Goal: Information Seeking & Learning: Learn about a topic

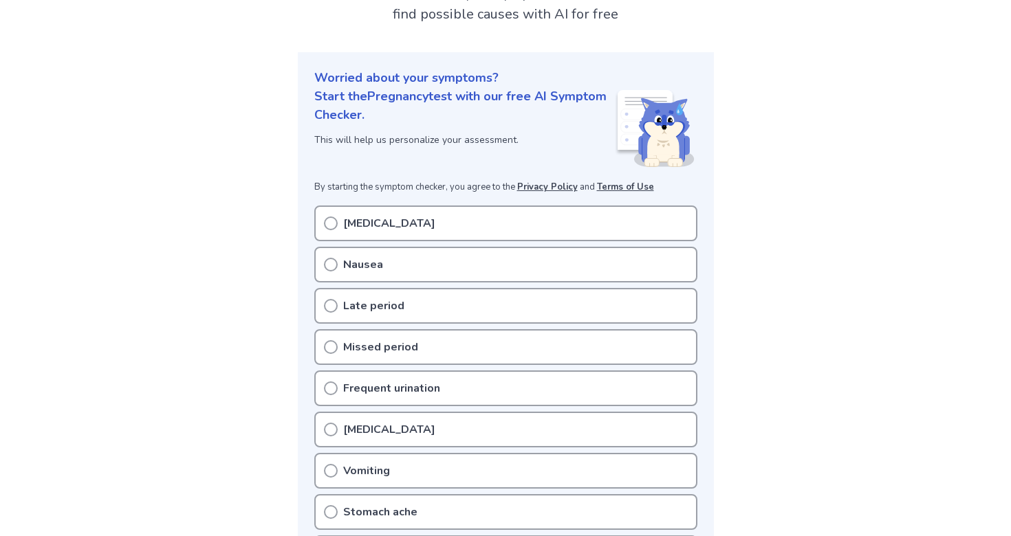
scroll to position [131, 0]
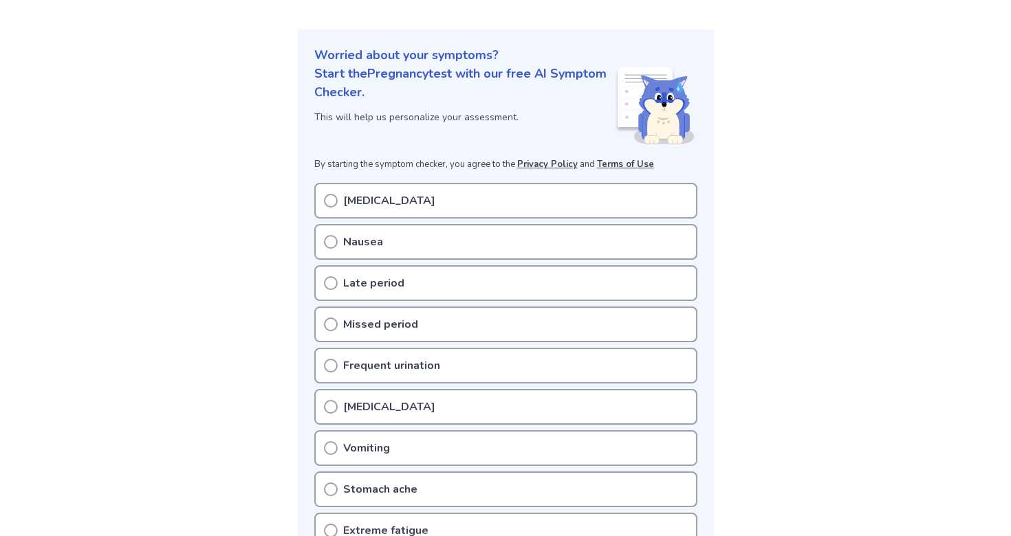
click at [353, 272] on div "Late period" at bounding box center [505, 283] width 383 height 36
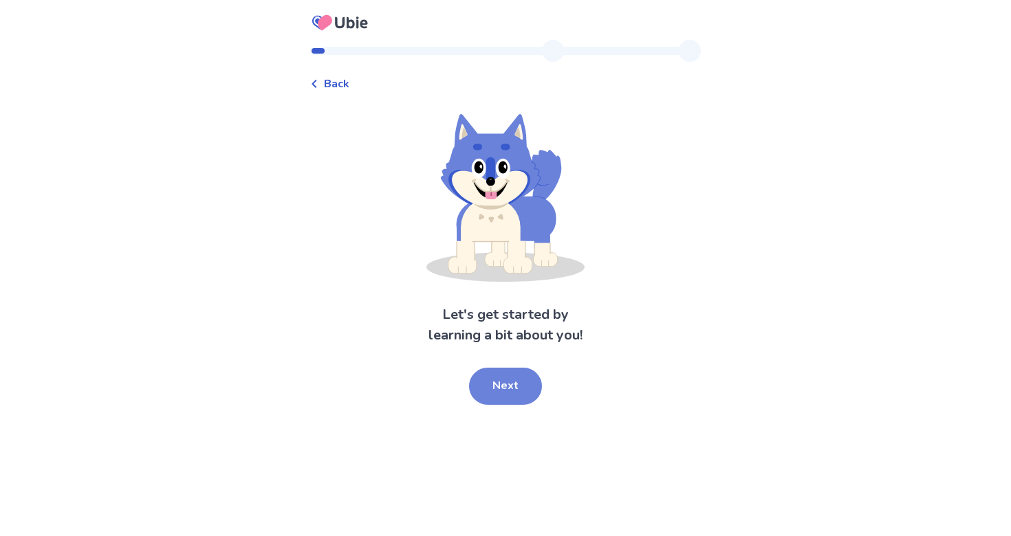
click at [510, 380] on button "Next" at bounding box center [505, 386] width 73 height 37
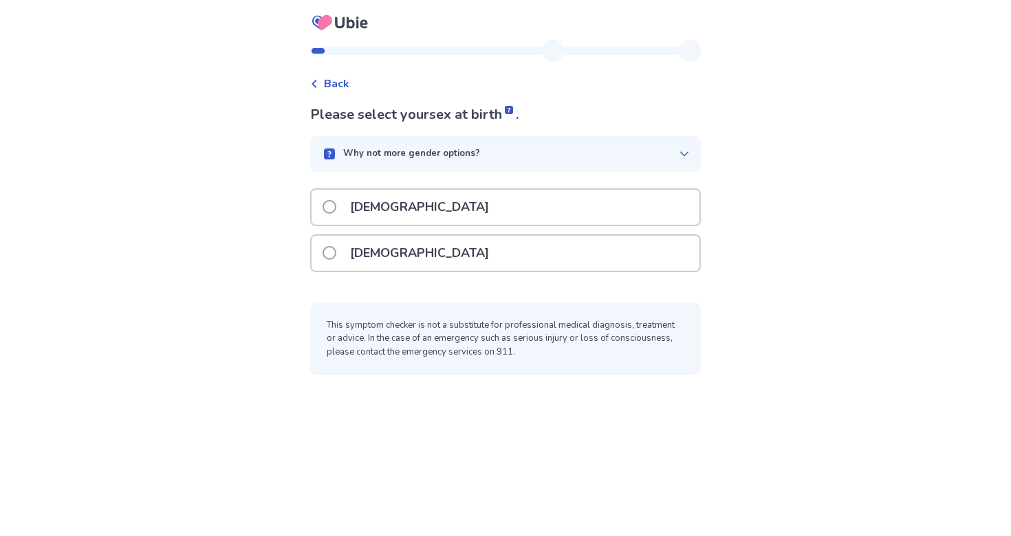
click at [479, 249] on div "Female" at bounding box center [505, 253] width 388 height 35
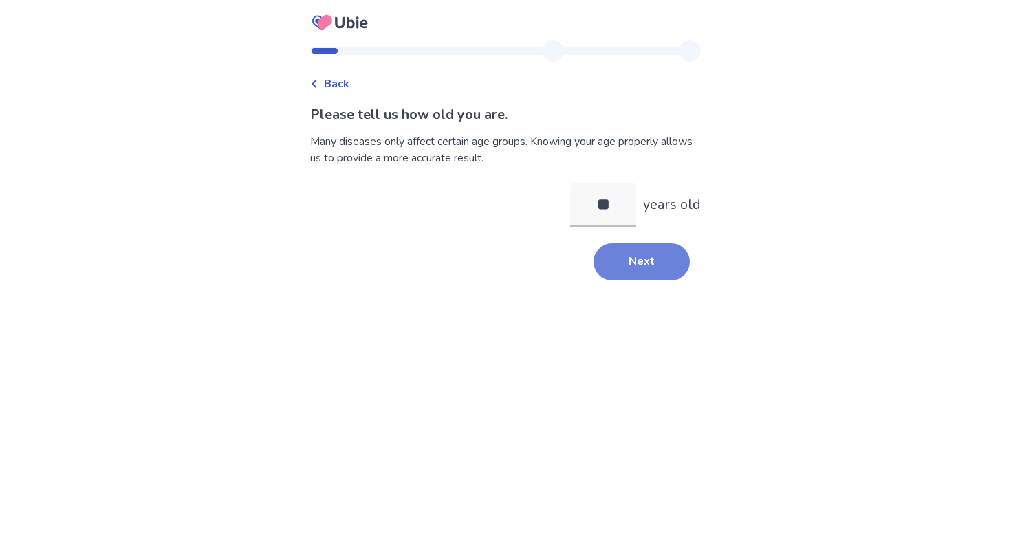
type input "**"
click at [613, 261] on button "Next" at bounding box center [641, 261] width 96 height 37
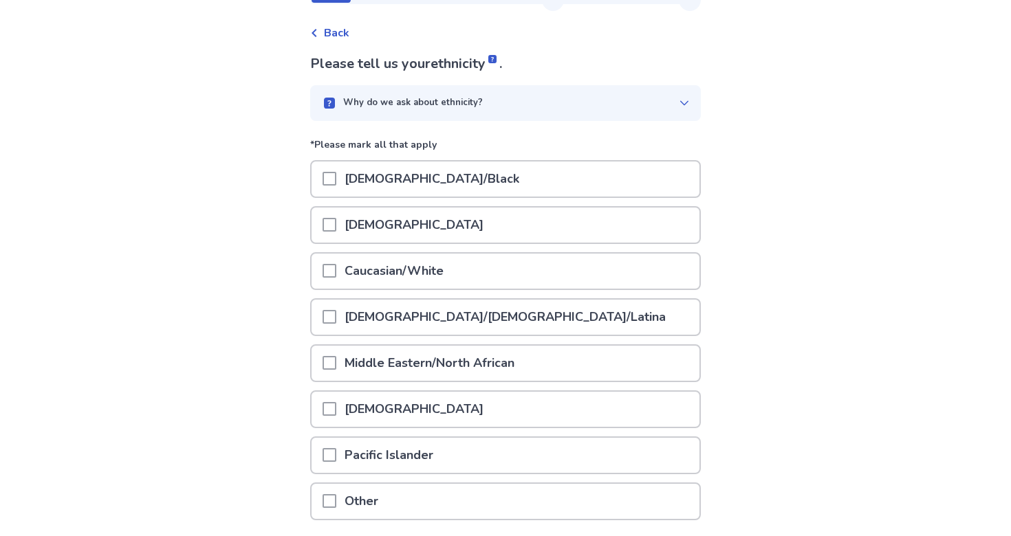
scroll to position [52, 0]
click at [567, 281] on div "Caucasian/White" at bounding box center [505, 270] width 388 height 35
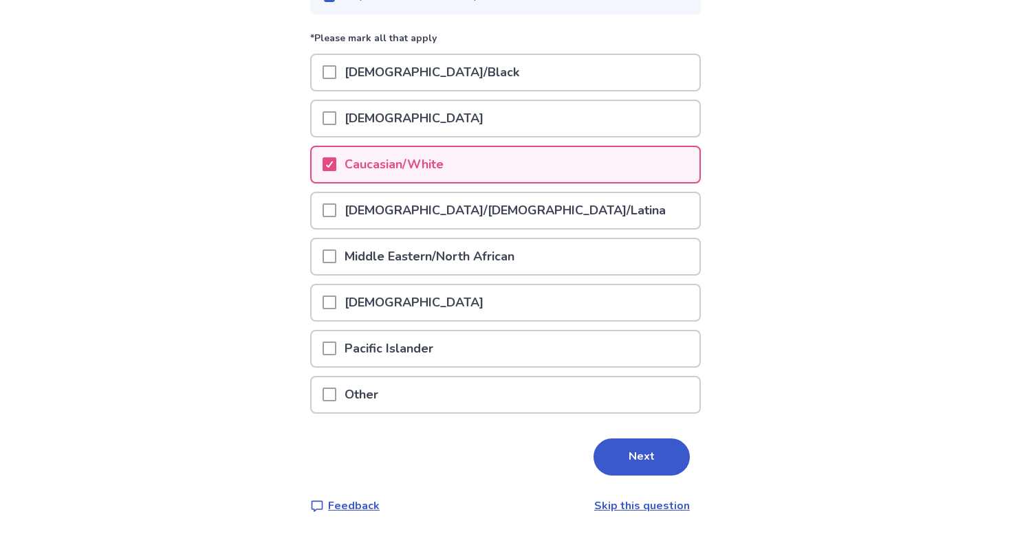
scroll to position [157, 0]
click at [611, 450] on button "Next" at bounding box center [641, 457] width 96 height 37
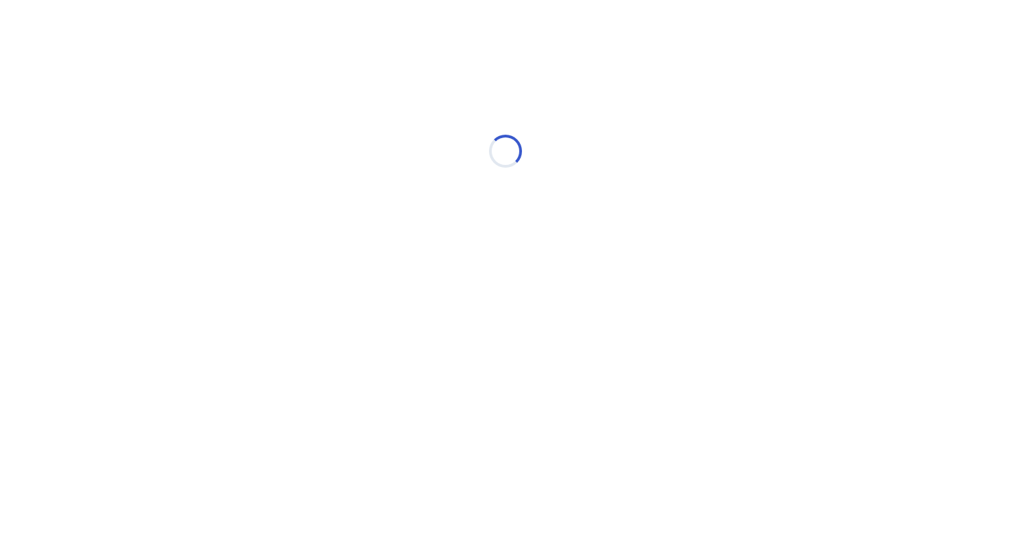
scroll to position [0, 0]
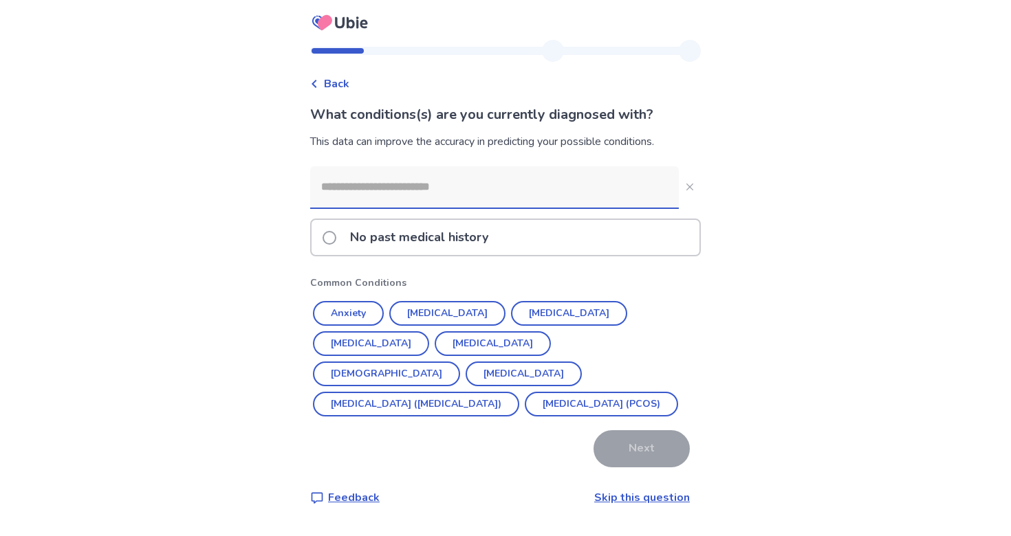
click at [565, 252] on div "No past medical history" at bounding box center [505, 237] width 388 height 35
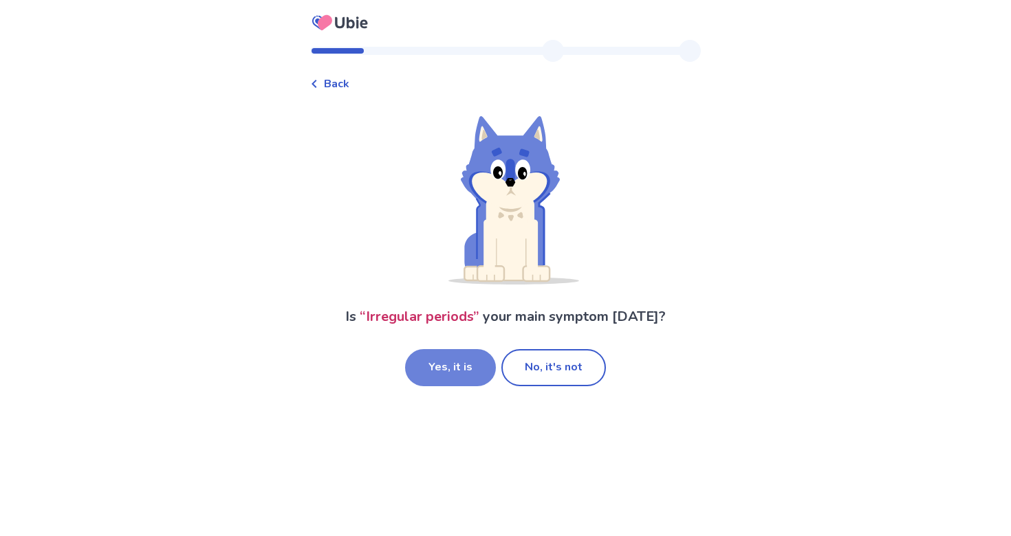
click at [478, 363] on button "Yes, it is" at bounding box center [450, 367] width 91 height 37
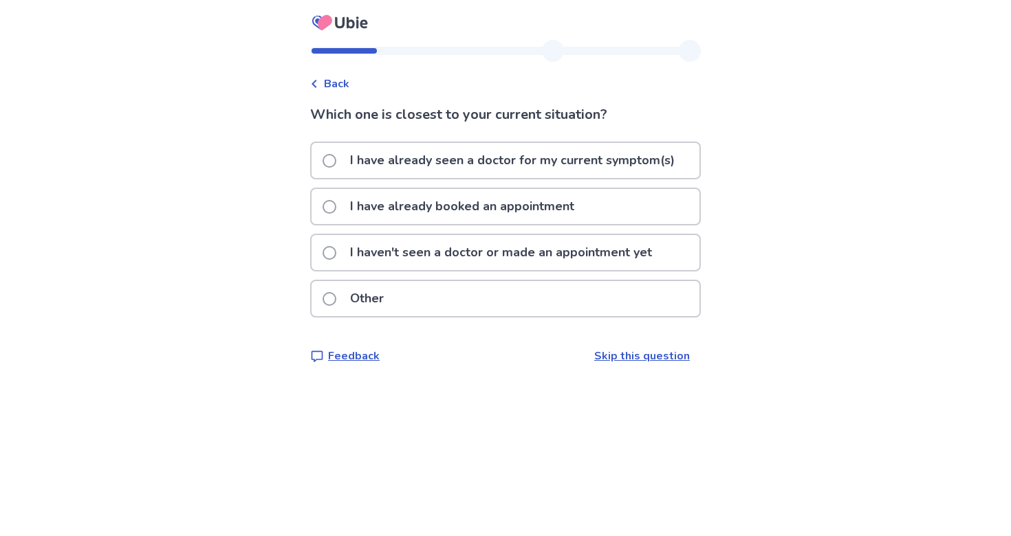
click at [502, 250] on p "I haven't seen a doctor or made an appointment yet" at bounding box center [501, 252] width 318 height 35
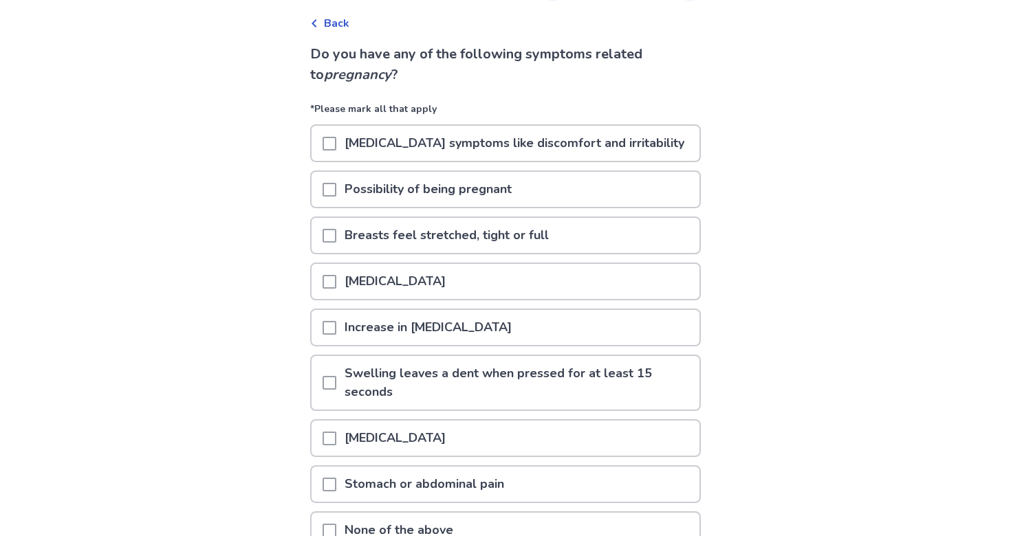
scroll to position [65, 0]
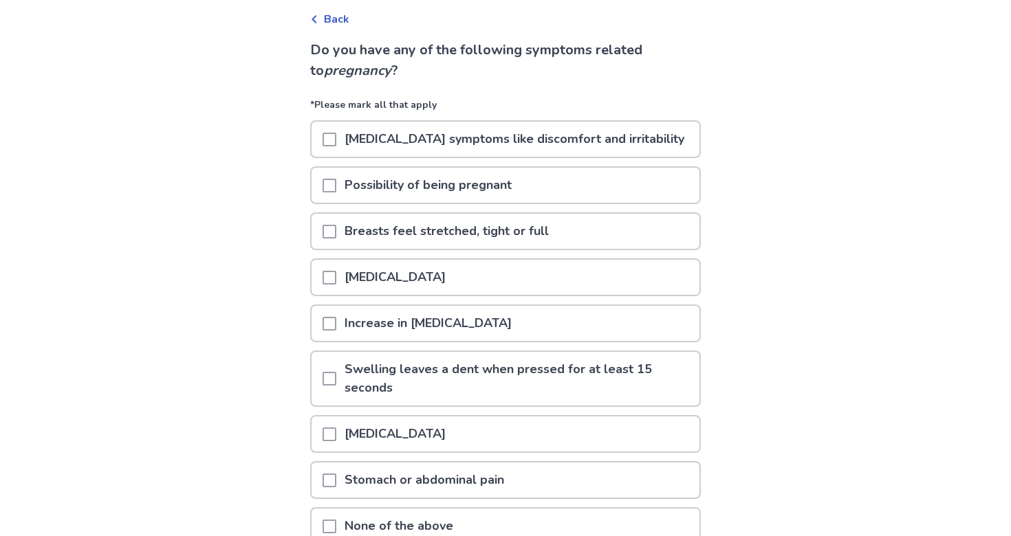
click at [455, 312] on p "Increase in [MEDICAL_DATA]" at bounding box center [428, 323] width 184 height 35
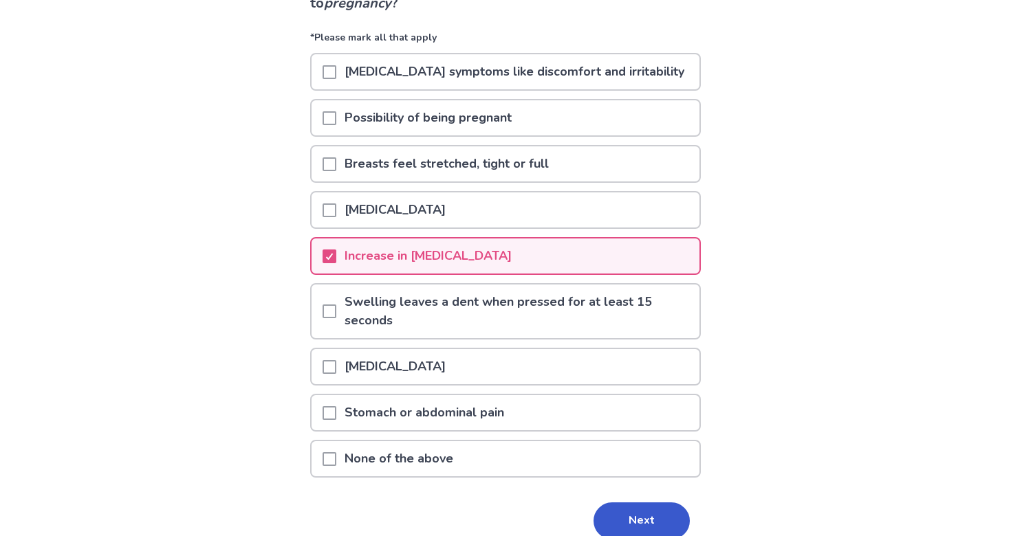
scroll to position [133, 0]
click at [603, 514] on button "Next" at bounding box center [641, 520] width 96 height 37
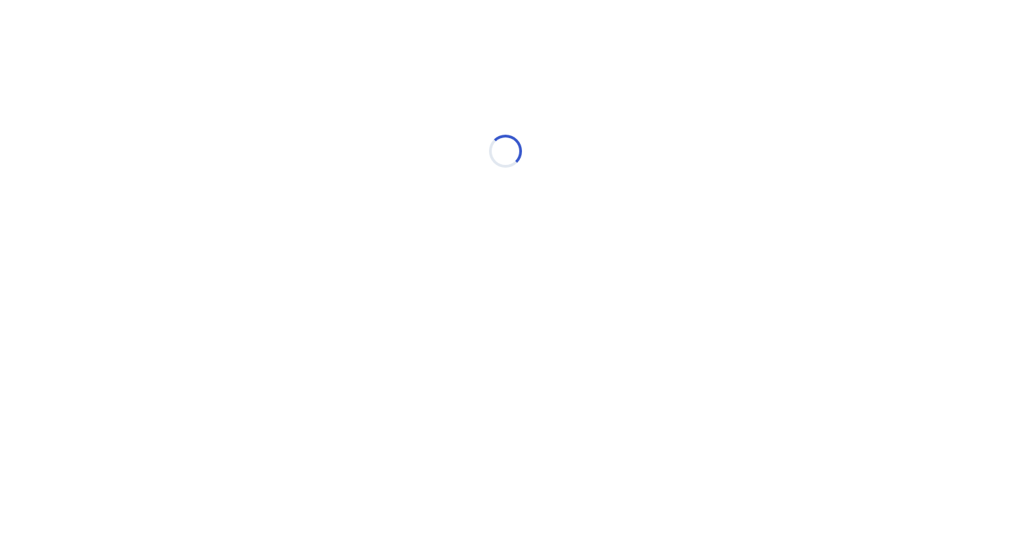
scroll to position [0, 0]
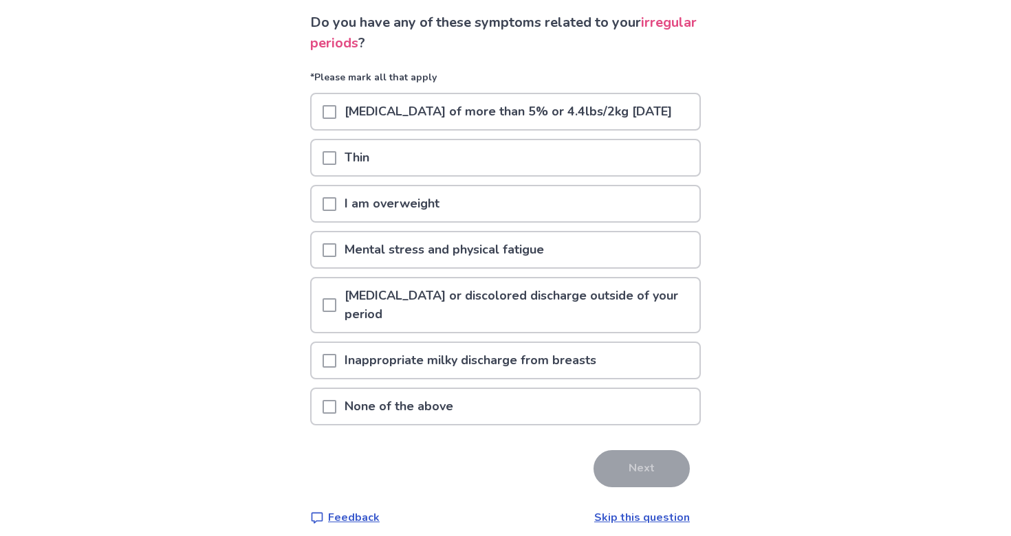
scroll to position [94, 0]
click at [598, 322] on p "Vaginal bleeding or discolored discharge outside of your period" at bounding box center [517, 304] width 363 height 54
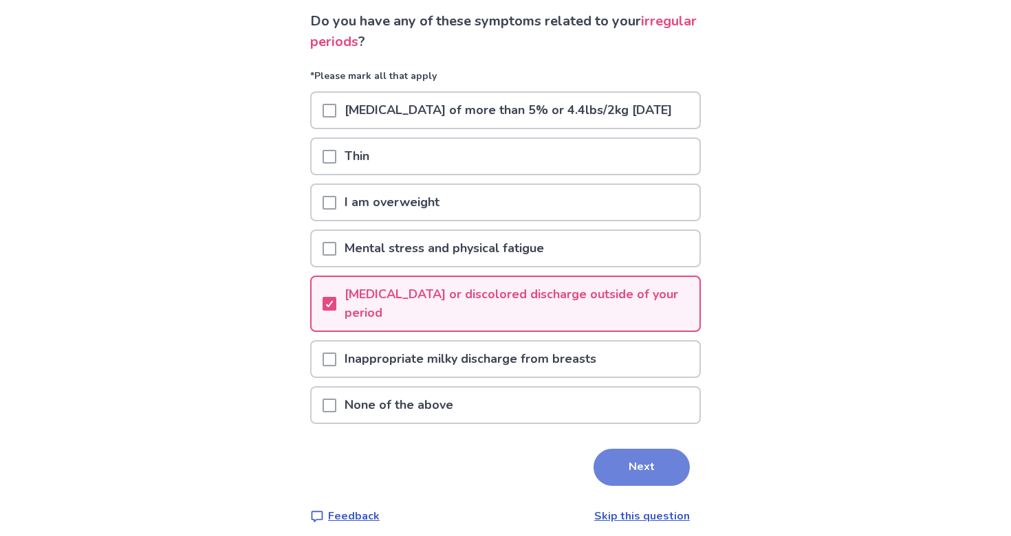
click at [622, 486] on button "Next" at bounding box center [641, 467] width 96 height 37
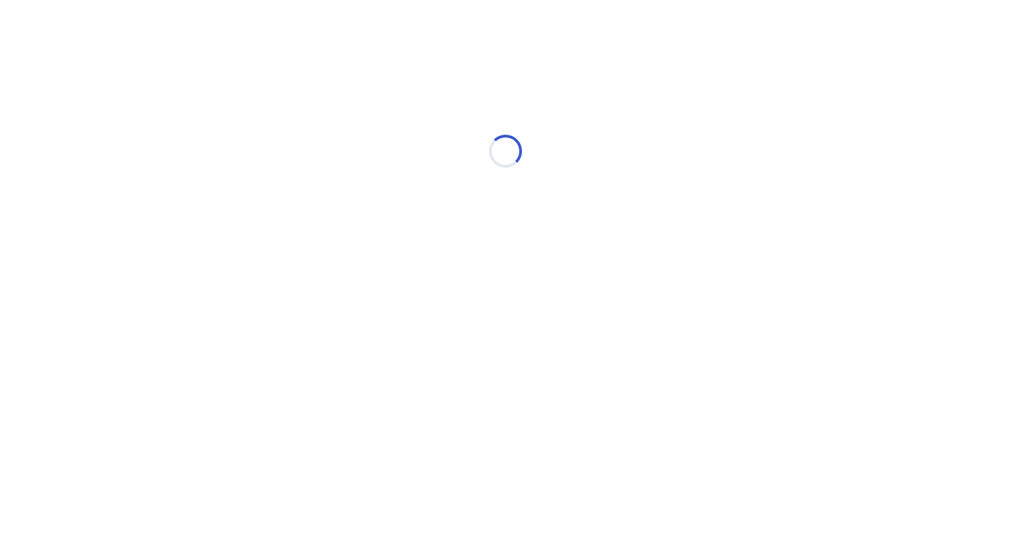
scroll to position [0, 0]
select select "*"
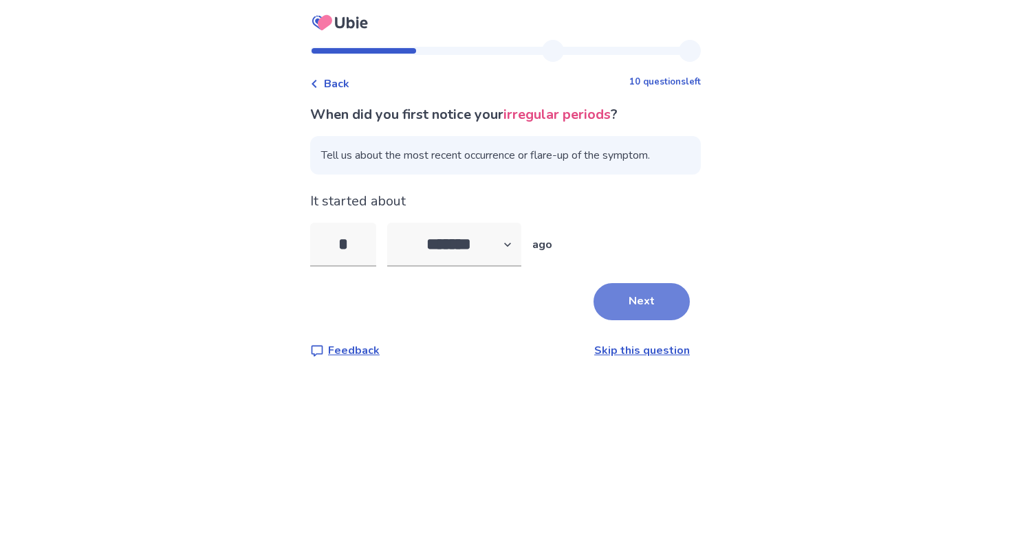
type input "*"
click at [644, 305] on button "Next" at bounding box center [641, 301] width 96 height 37
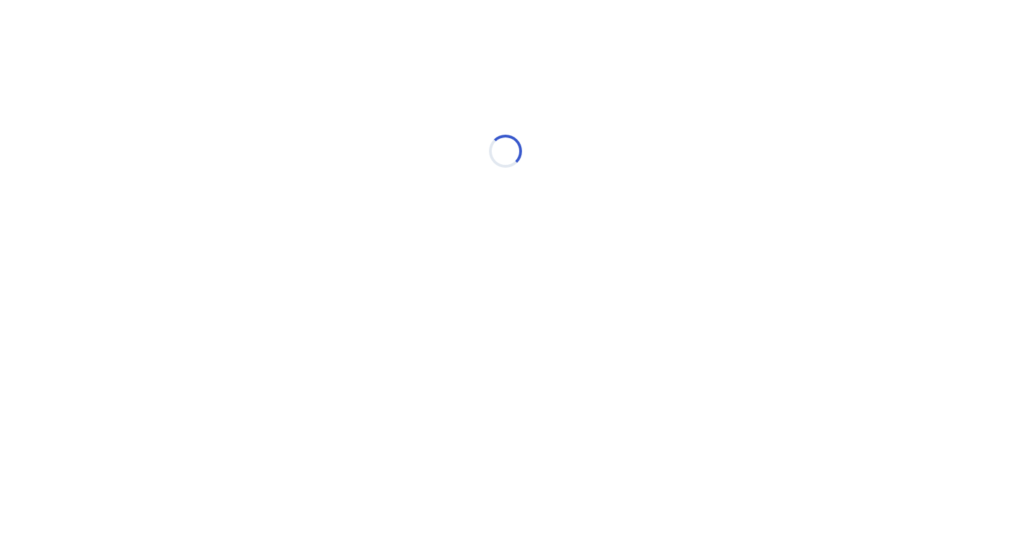
select select "*"
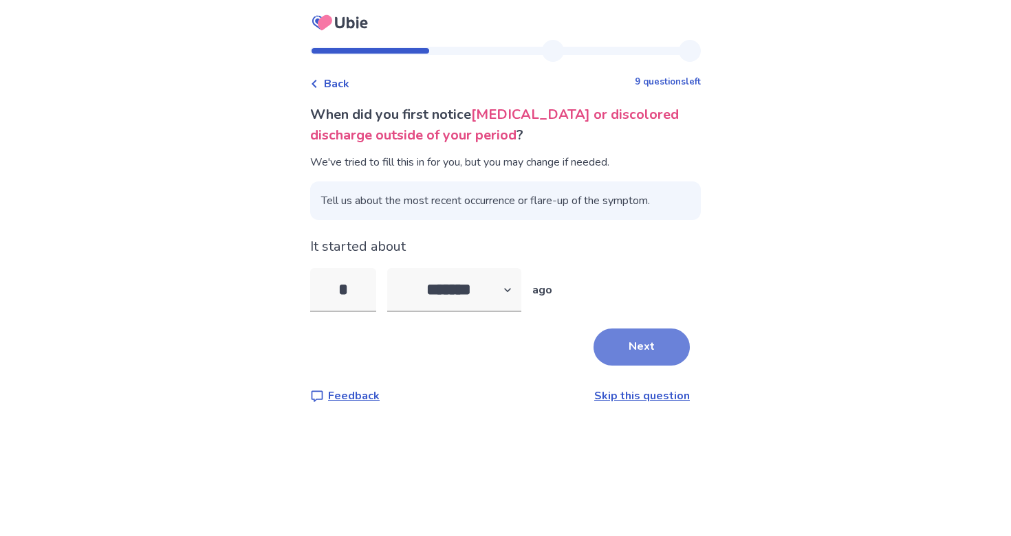
type input "*"
click at [649, 351] on button "Next" at bounding box center [641, 347] width 96 height 37
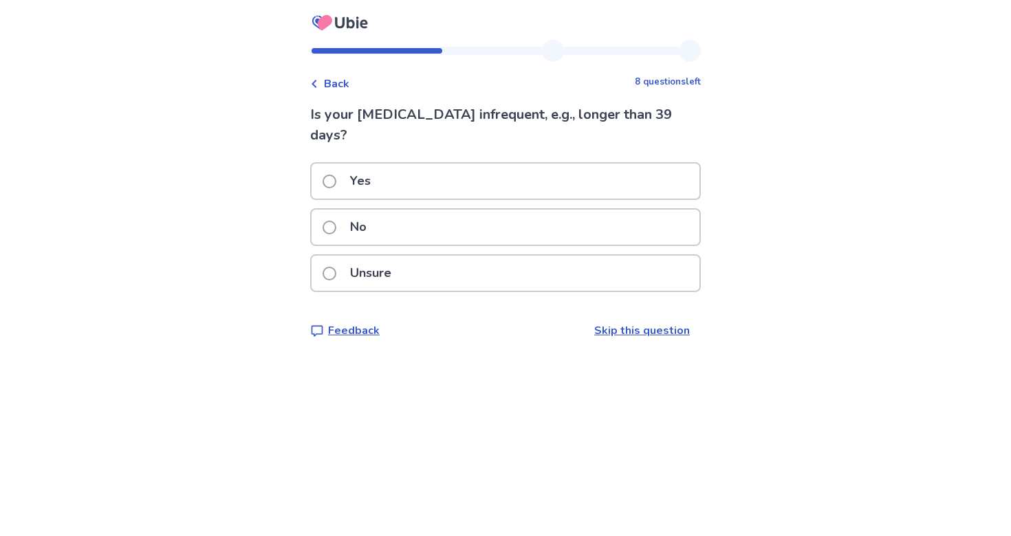
click at [349, 80] on span "Back" at bounding box center [336, 84] width 25 height 17
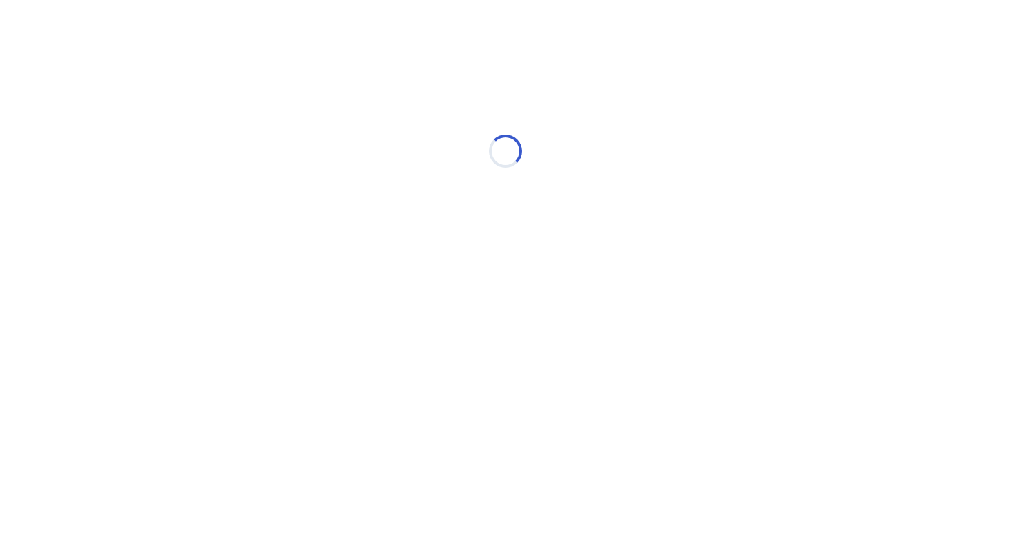
select select "*"
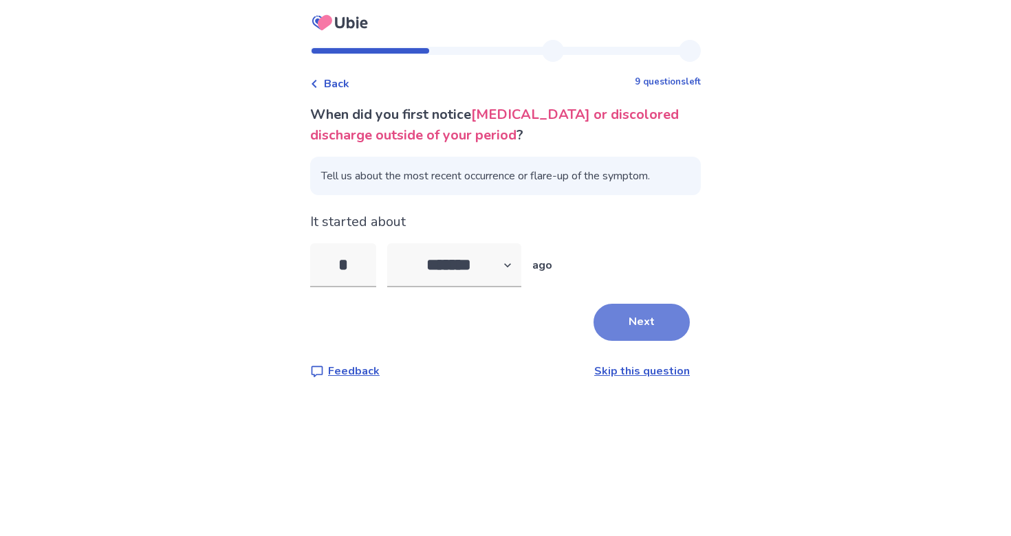
type input "*"
click at [614, 311] on button "Next" at bounding box center [641, 322] width 96 height 37
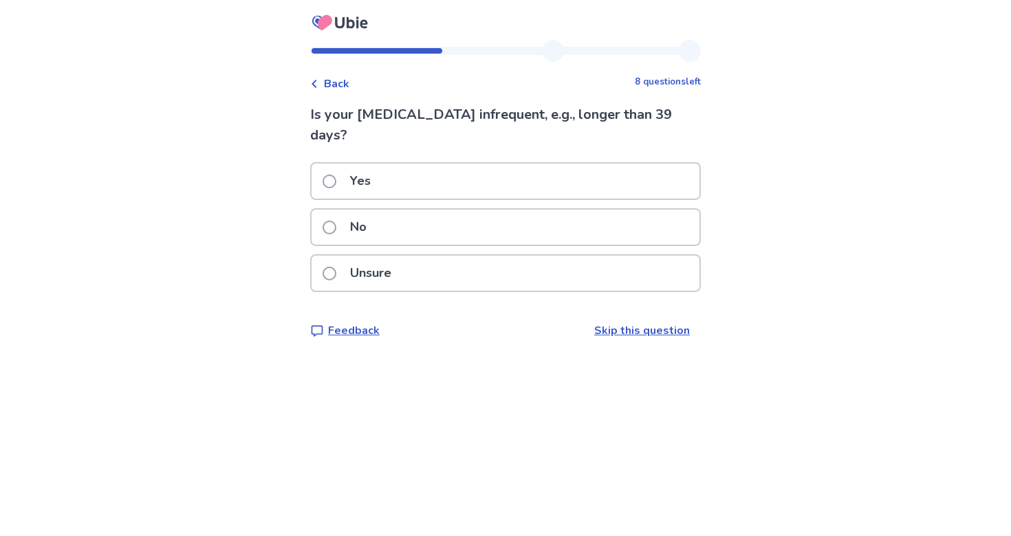
click at [583, 230] on div "No" at bounding box center [505, 227] width 388 height 35
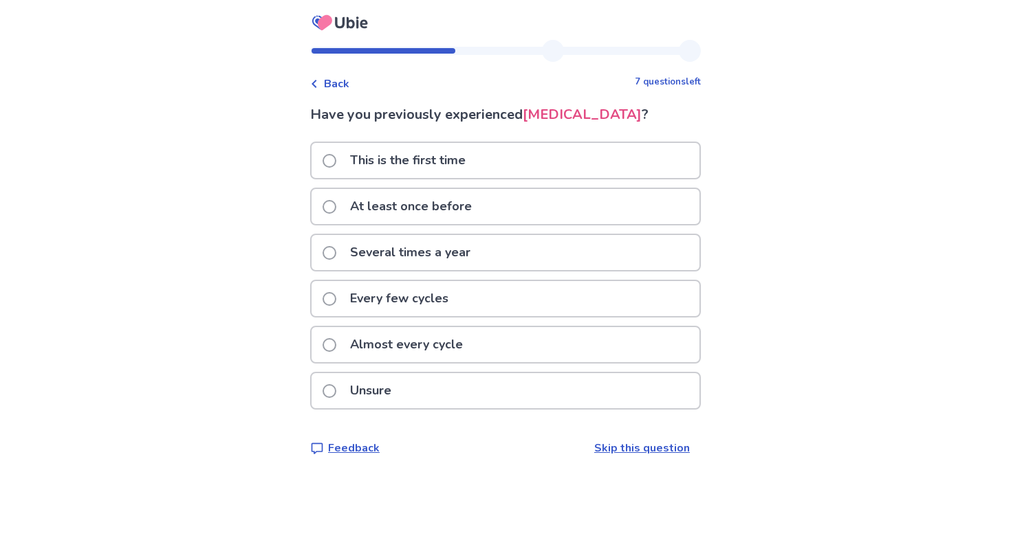
click at [549, 178] on div "This is the first time" at bounding box center [505, 160] width 388 height 35
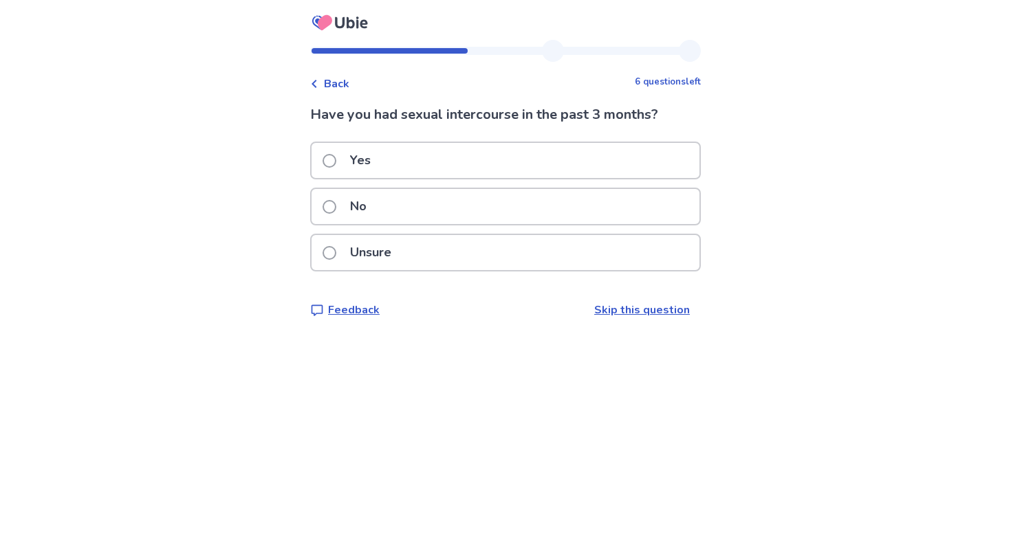
click at [521, 162] on div "Yes" at bounding box center [505, 160] width 388 height 35
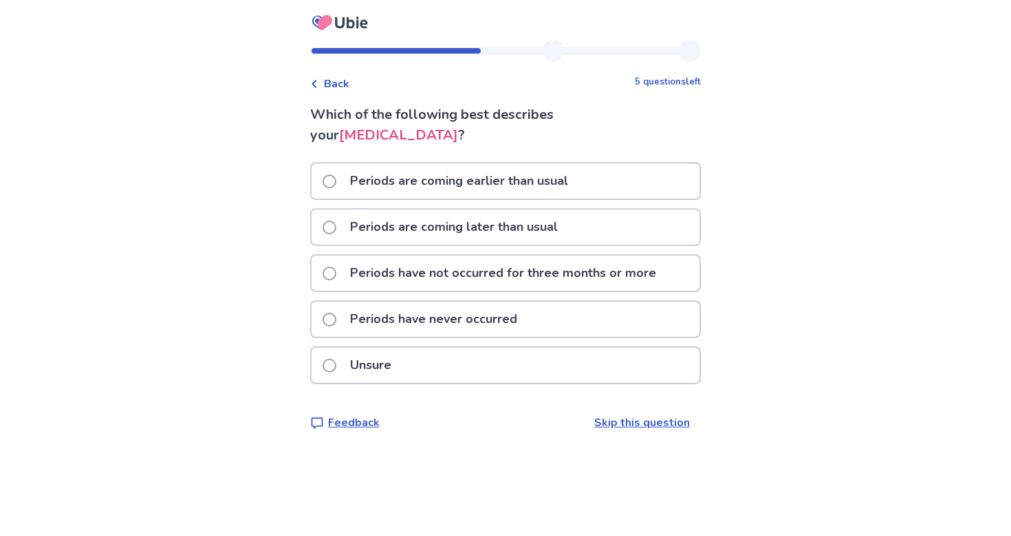
click at [509, 233] on p "Periods are coming later than usual" at bounding box center [454, 227] width 224 height 35
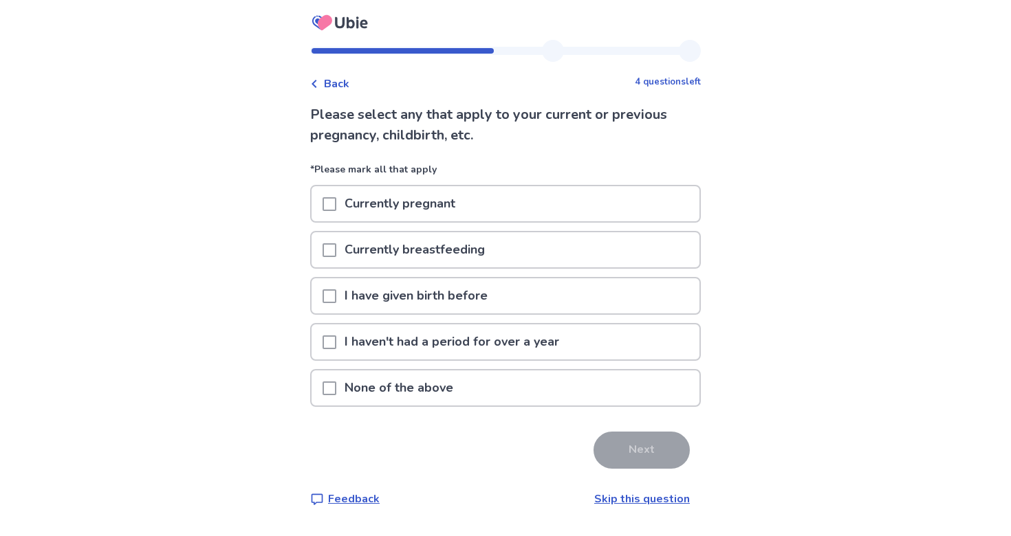
click at [471, 393] on div "None of the above" at bounding box center [505, 388] width 388 height 35
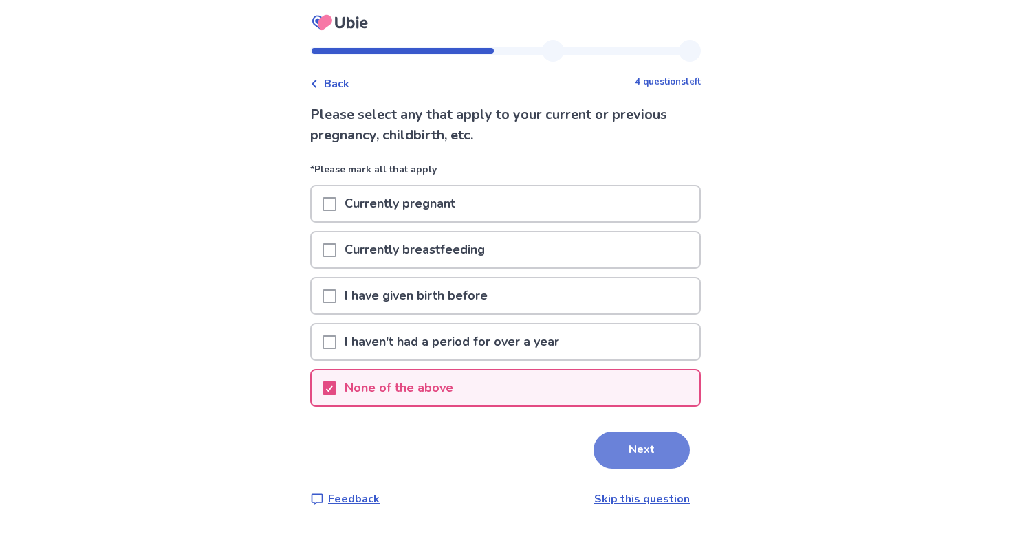
click at [604, 445] on button "Next" at bounding box center [641, 450] width 96 height 37
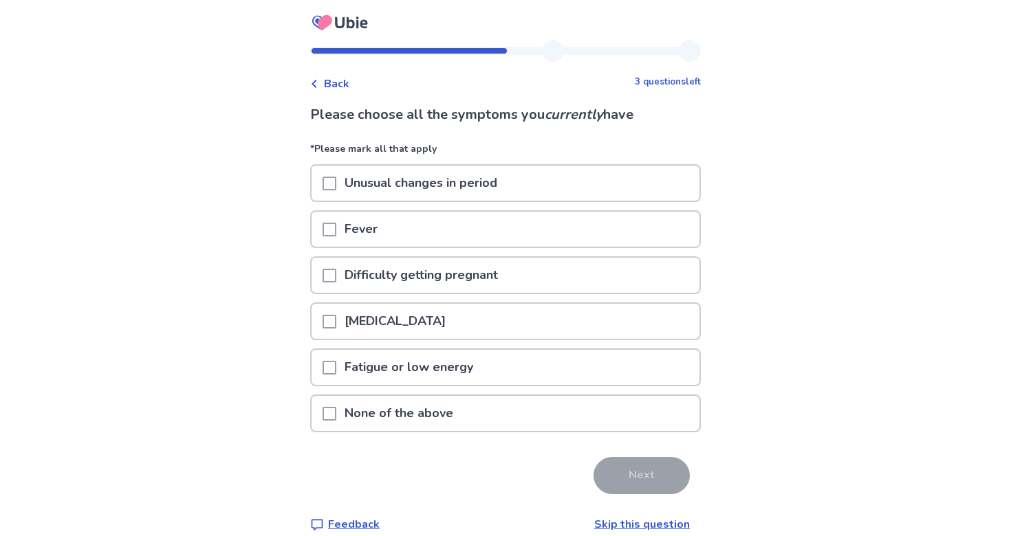
click at [593, 178] on div "Unusual changes in period" at bounding box center [505, 183] width 388 height 35
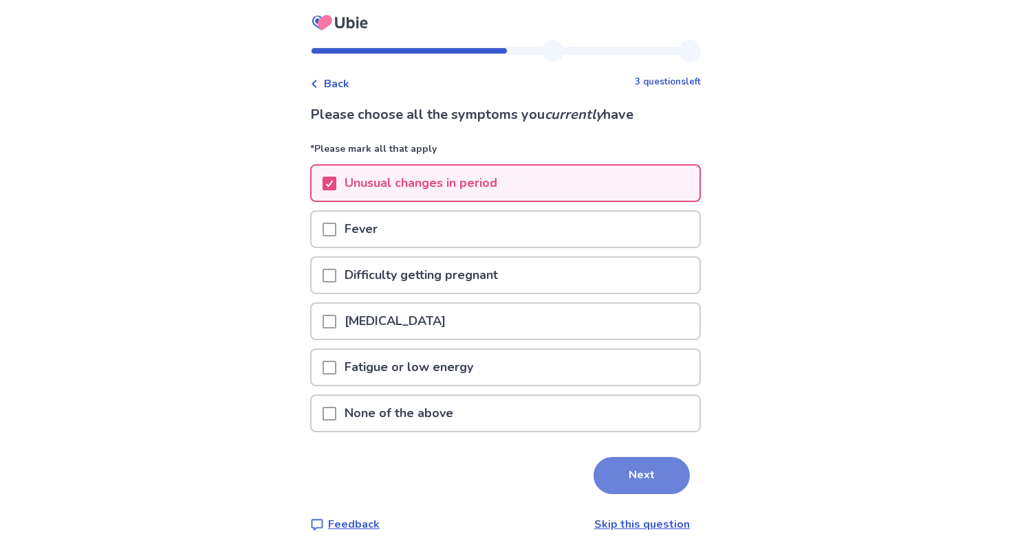
click at [599, 472] on button "Next" at bounding box center [641, 475] width 96 height 37
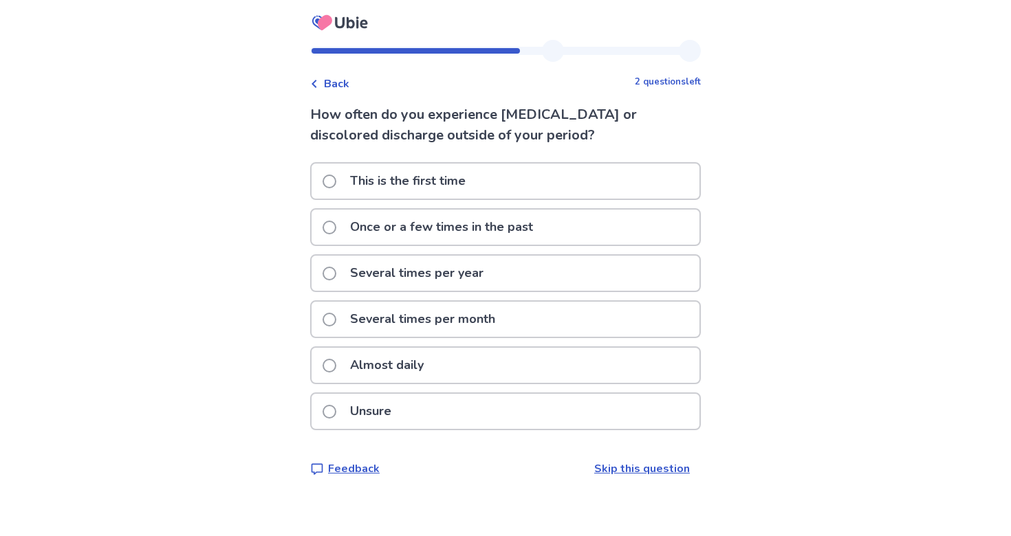
click at [570, 182] on div "This is the first time" at bounding box center [505, 181] width 388 height 35
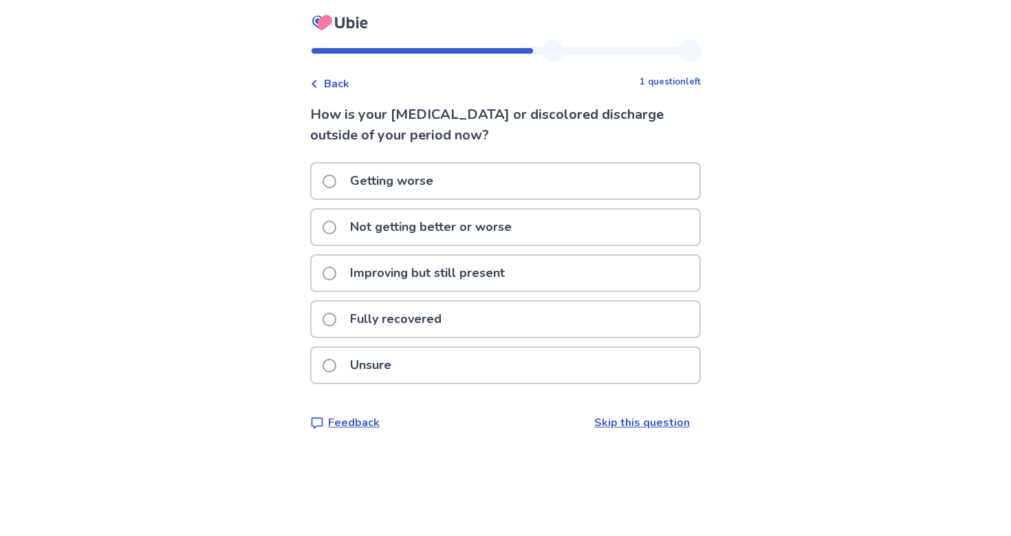
click at [507, 316] on div "Fully recovered" at bounding box center [505, 319] width 388 height 35
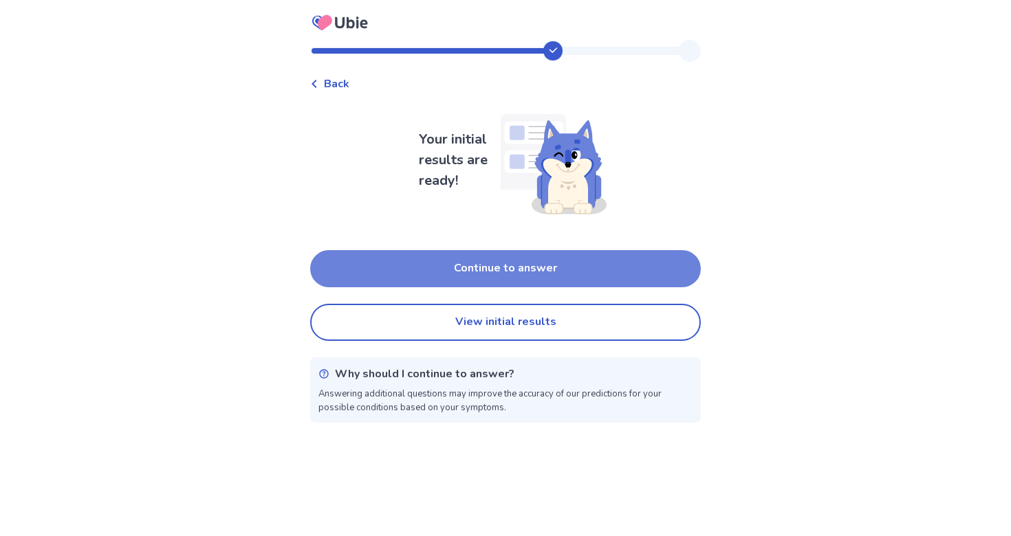
click at [523, 264] on button "Continue to answer" at bounding box center [505, 268] width 391 height 37
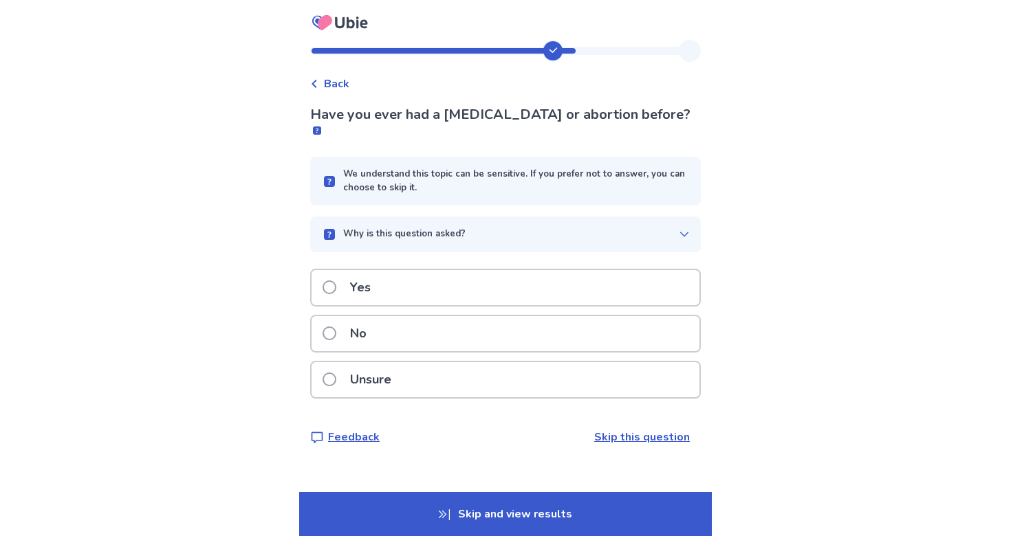
click at [501, 316] on div "No" at bounding box center [505, 333] width 388 height 35
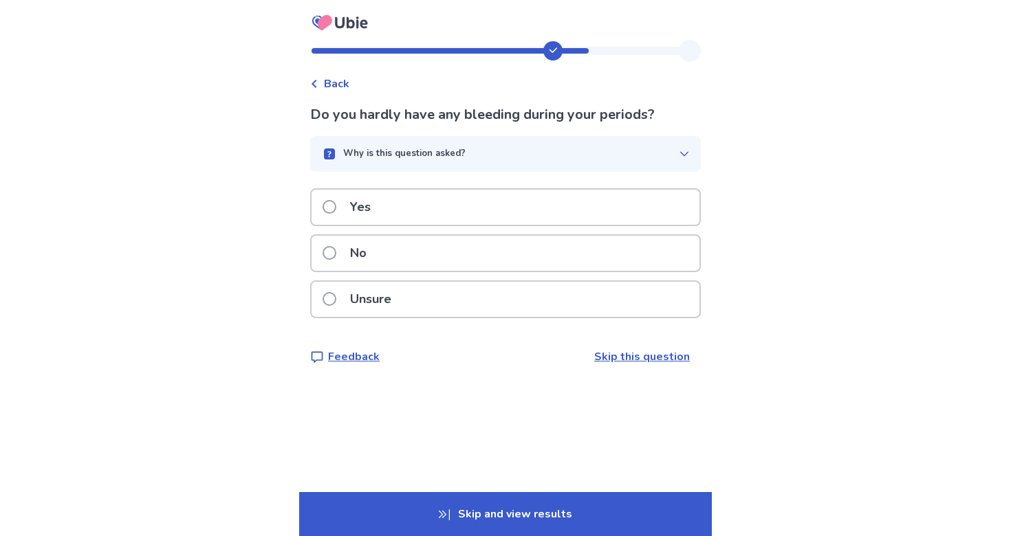
click at [516, 199] on div "Yes" at bounding box center [505, 207] width 388 height 35
click at [493, 253] on div "No" at bounding box center [505, 253] width 388 height 35
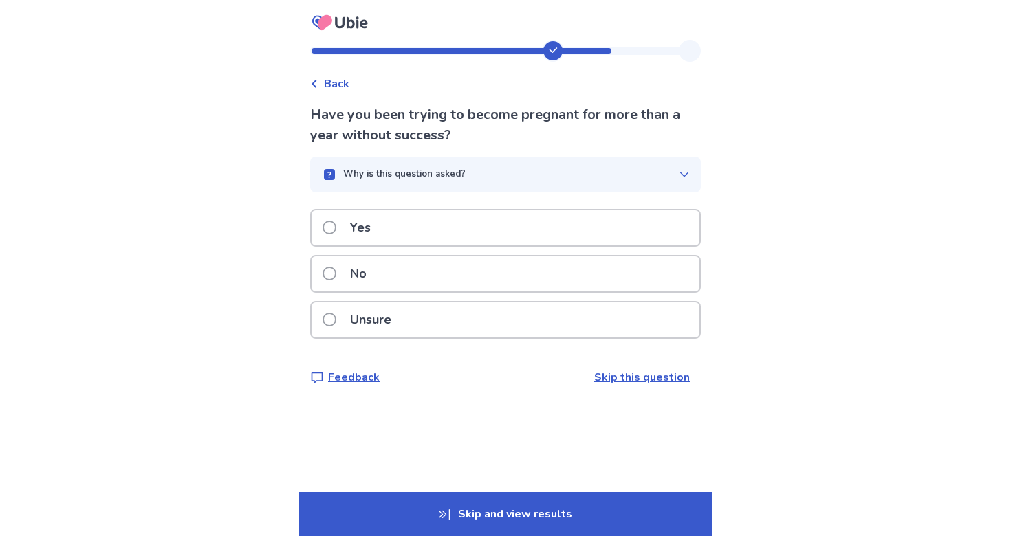
click at [494, 254] on div "Yes" at bounding box center [505, 232] width 391 height 46
click at [492, 265] on div "No" at bounding box center [505, 273] width 388 height 35
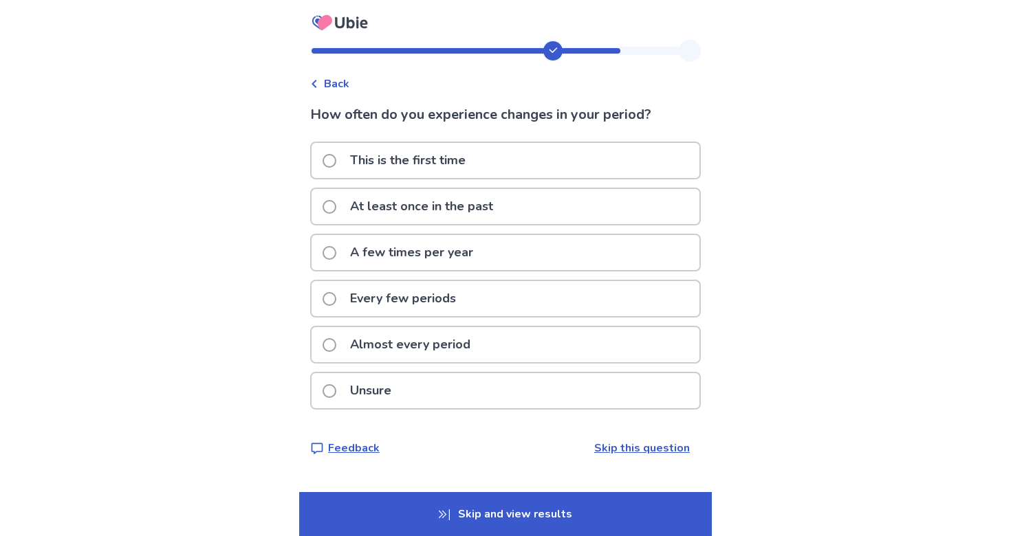
click at [505, 163] on div "This is the first time" at bounding box center [505, 160] width 388 height 35
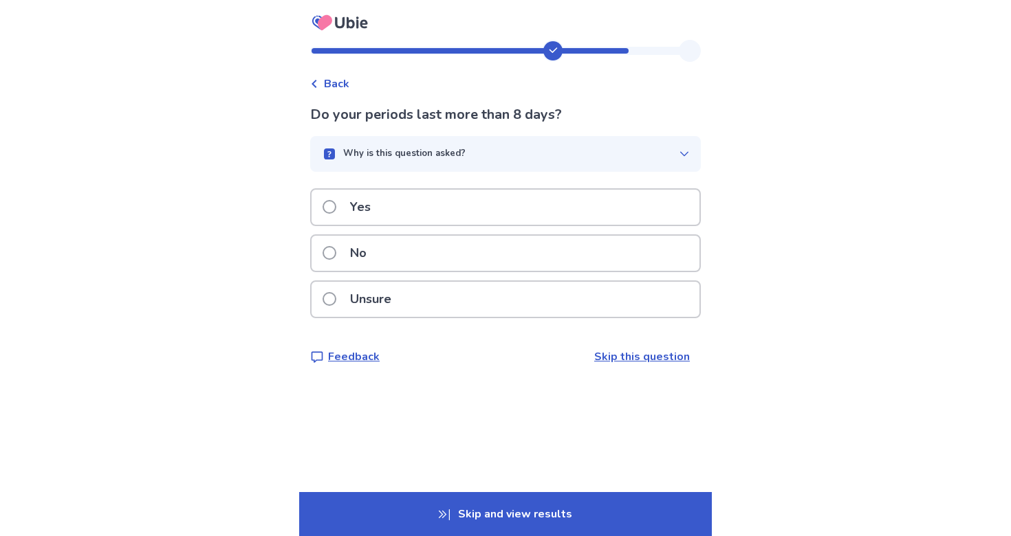
click at [473, 252] on div "No" at bounding box center [505, 253] width 388 height 35
click at [474, 246] on div "No" at bounding box center [505, 253] width 388 height 35
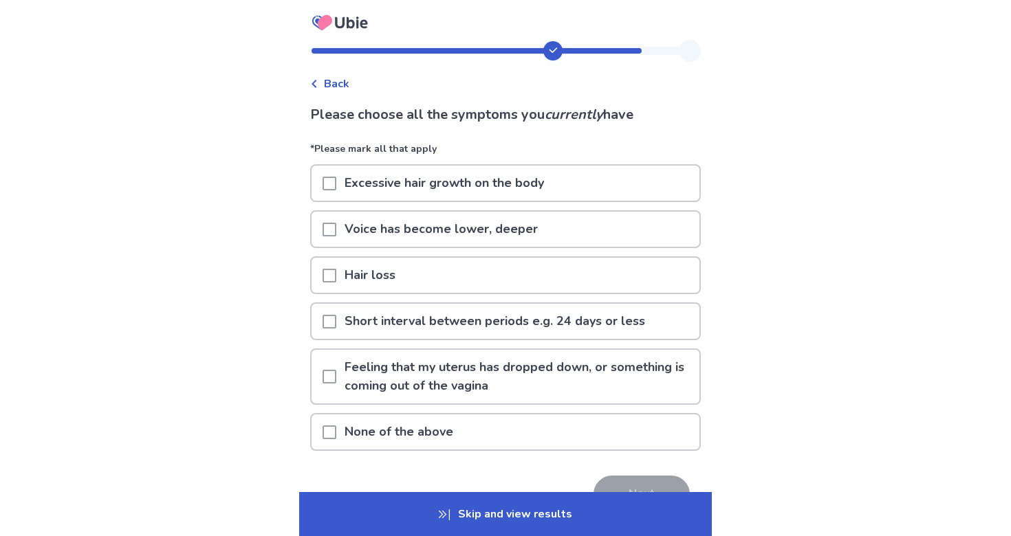
click at [444, 423] on p "None of the above" at bounding box center [398, 432] width 125 height 35
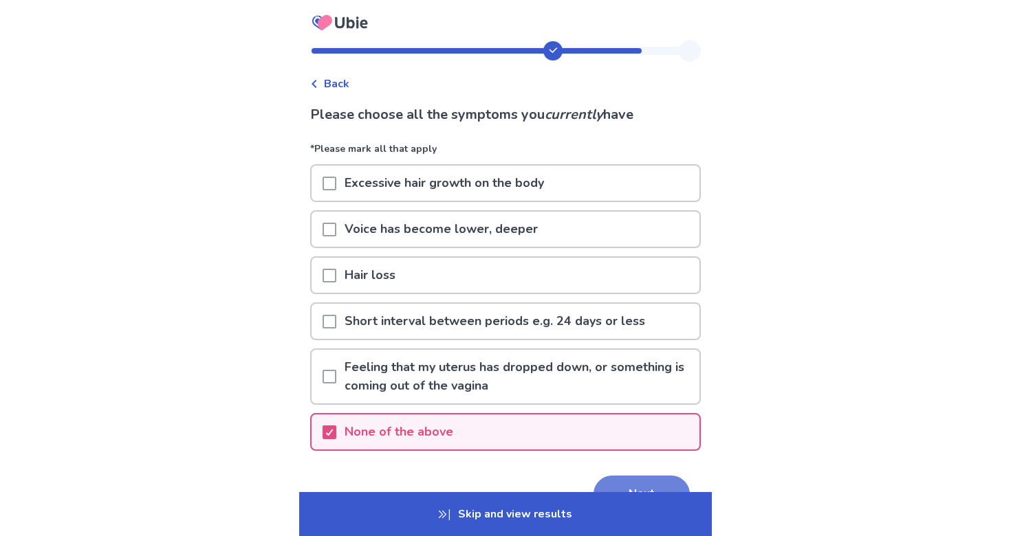
click at [595, 479] on button "Next" at bounding box center [641, 494] width 96 height 37
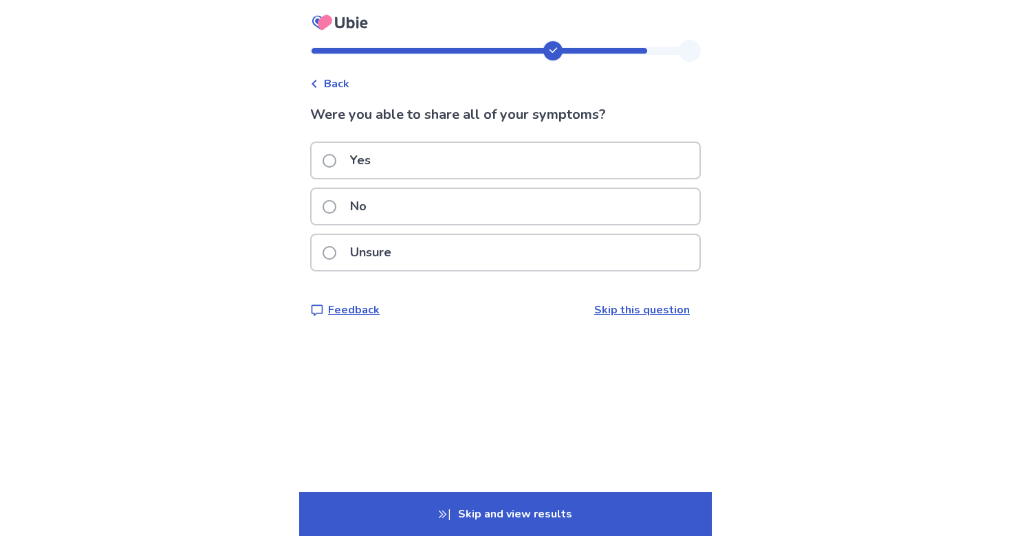
click at [547, 169] on div "Yes" at bounding box center [505, 160] width 388 height 35
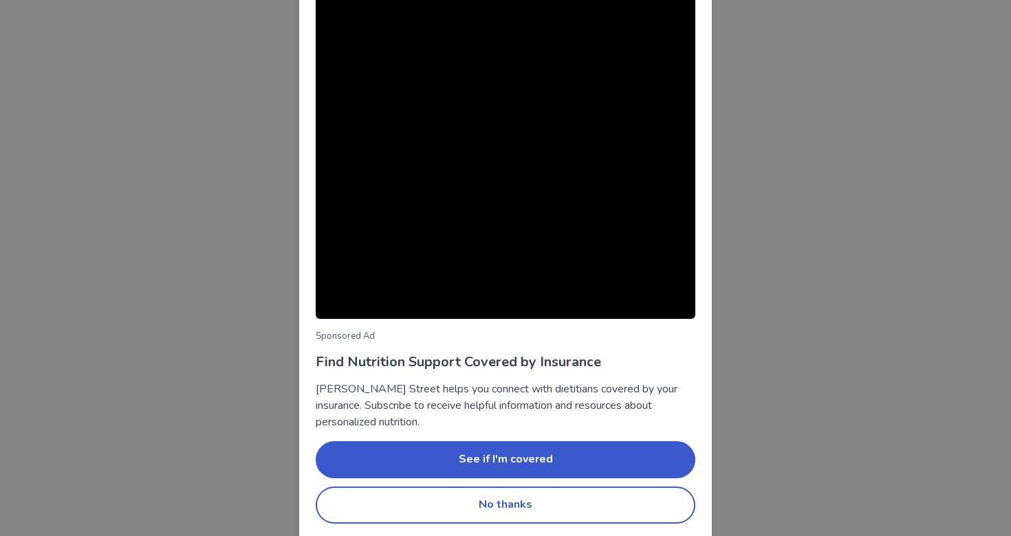
scroll to position [35, 0]
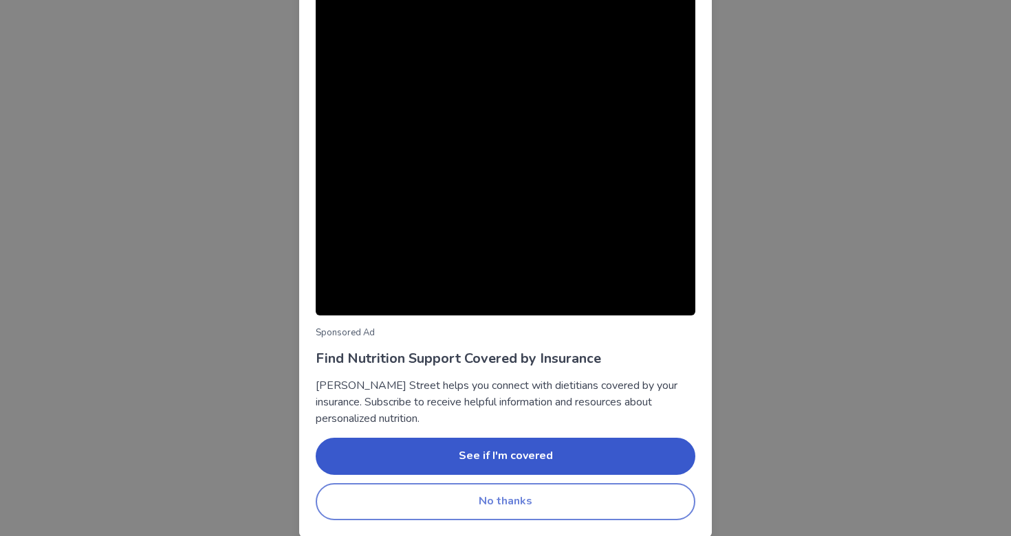
click at [536, 494] on button "No thanks" at bounding box center [506, 501] width 380 height 37
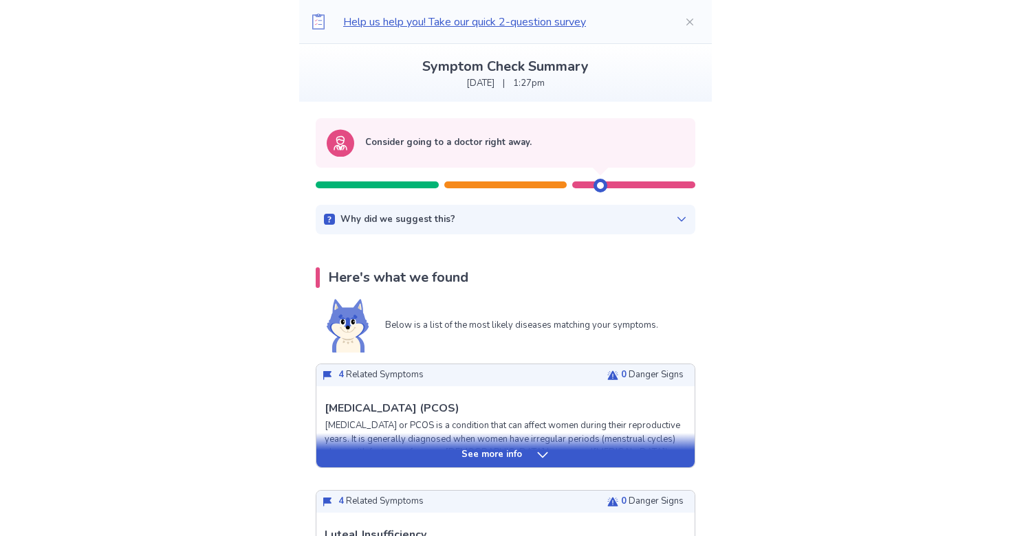
scroll to position [8, 0]
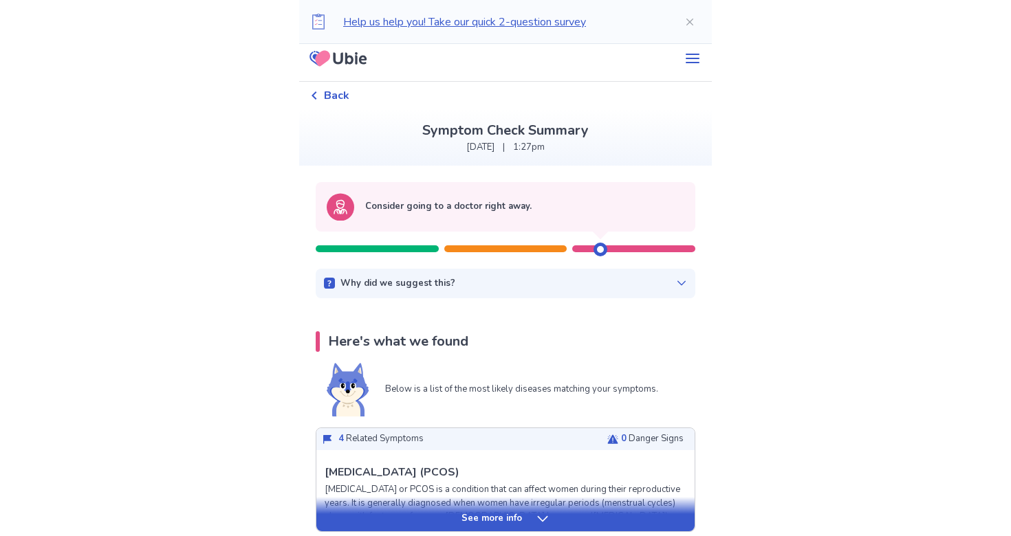
drag, startPoint x: 592, startPoint y: 250, endPoint x: 580, endPoint y: 250, distance: 11.7
click at [580, 250] on div at bounding box center [506, 242] width 380 height 21
click at [608, 291] on div "Why did we suggest this? This suggestion is based on the severity level of a fe…" at bounding box center [506, 284] width 380 height 30
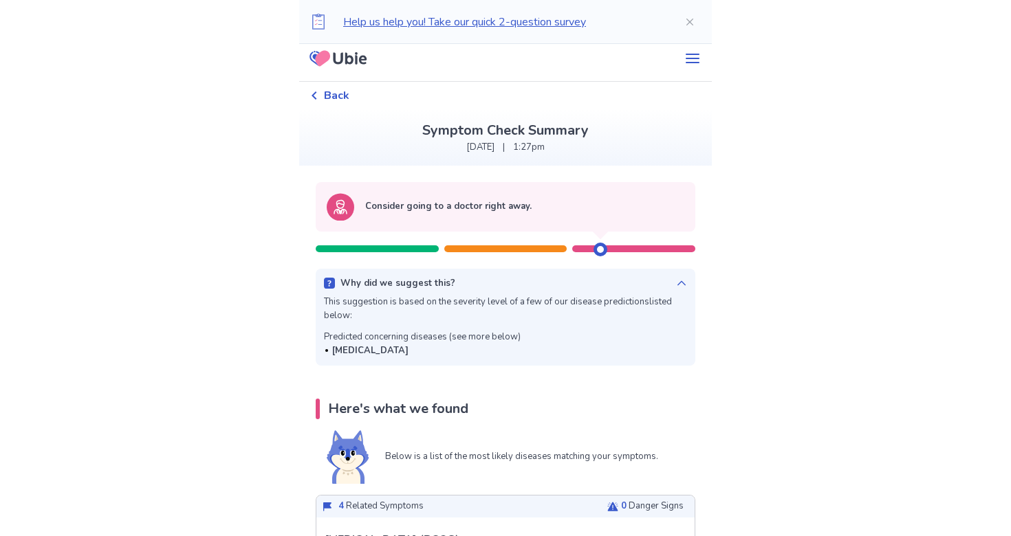
drag, startPoint x: 598, startPoint y: 250, endPoint x: 565, endPoint y: 250, distance: 32.3
click at [565, 250] on div at bounding box center [506, 242] width 380 height 21
